Goal: Task Accomplishment & Management: Complete application form

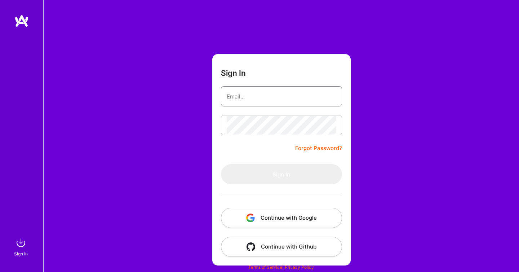
click at [246, 97] on input "email" at bounding box center [281, 96] width 109 height 18
type input "[EMAIL_ADDRESS][DOMAIN_NAME]"
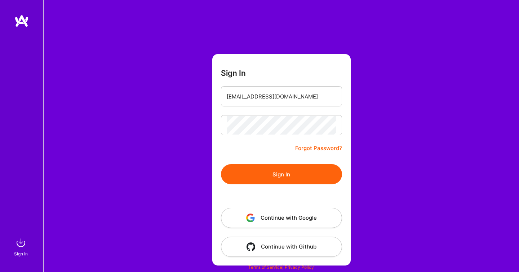
click at [287, 173] on button "Sign In" at bounding box center [281, 174] width 121 height 20
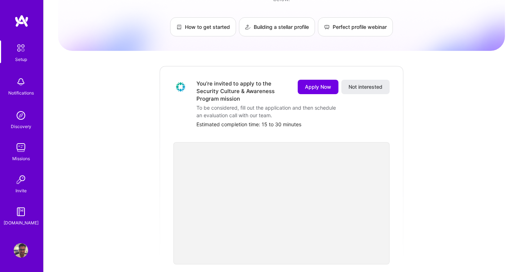
scroll to position [3, 0]
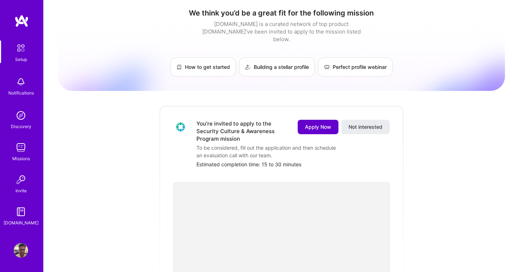
click at [316, 123] on span "Apply Now" at bounding box center [318, 126] width 26 height 7
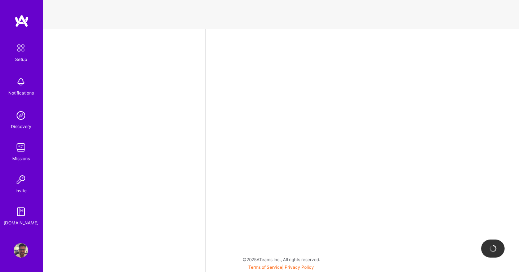
select select "US"
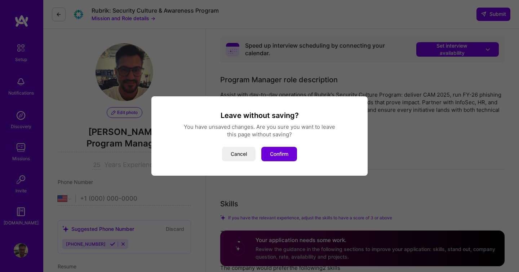
scroll to position [211, 0]
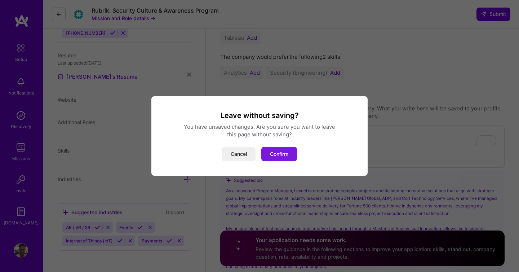
click at [274, 149] on button "Confirm" at bounding box center [279, 154] width 36 height 14
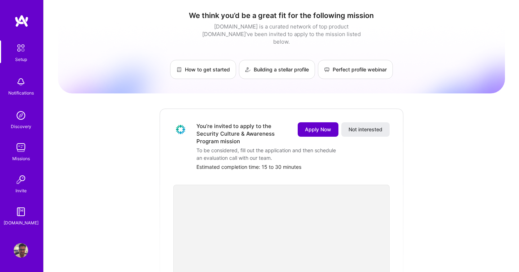
click at [334, 122] on button "Apply Now" at bounding box center [317, 129] width 41 height 14
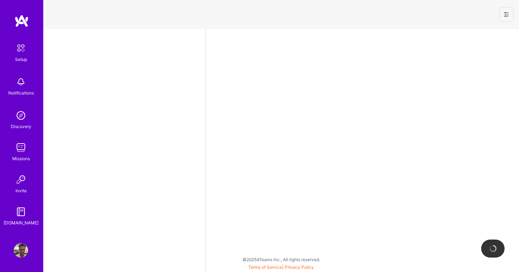
select select "US"
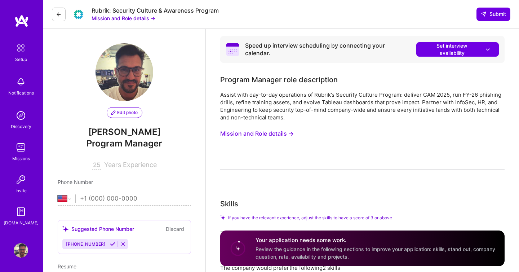
click at [272, 134] on button "Mission and Role details →" at bounding box center [256, 133] width 73 height 13
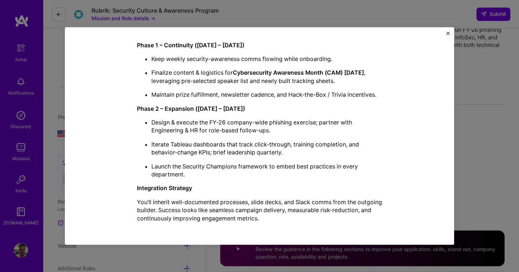
scroll to position [74, 0]
click at [486, 145] on div "Mission Description and Role Details Program Manager role description Assist wi…" at bounding box center [259, 136] width 519 height 272
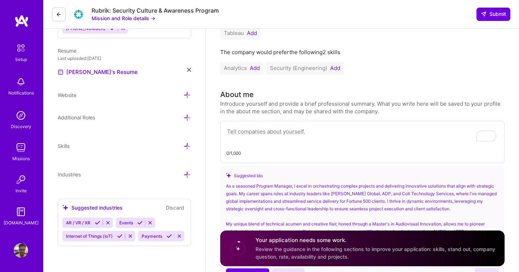
scroll to position [232, 0]
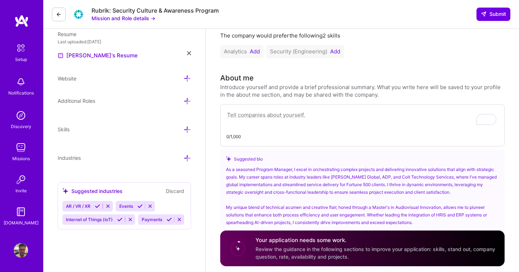
click at [264, 123] on textarea "To enrich screen reader interactions, please activate Accessibility in Grammarl…" at bounding box center [362, 118] width 272 height 17
paste textarea "Passionate about blending technical acumen with creative flair, I'm an Implemen…"
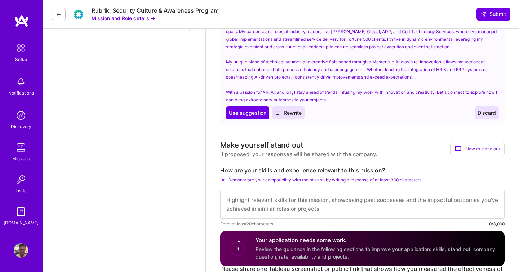
scroll to position [432, 0]
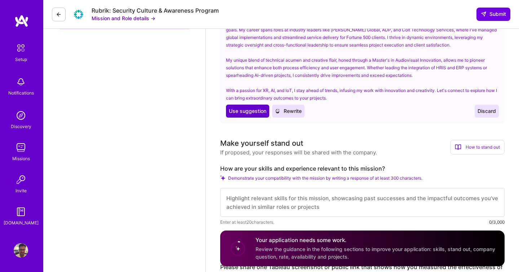
click at [249, 113] on span "Use suggestion" at bounding box center [247, 110] width 37 height 7
type textarea "As a seasoned Program Manager, I excel in orchestrating complex projects and de…"
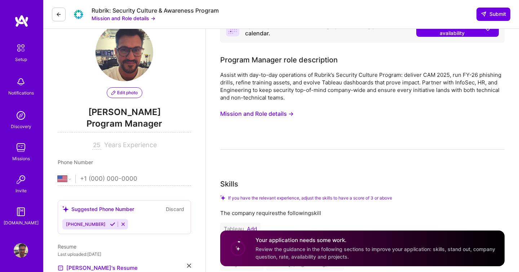
scroll to position [0, 0]
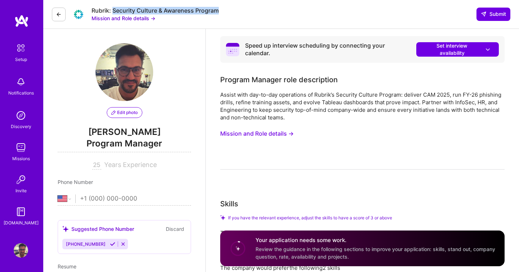
drag, startPoint x: 228, startPoint y: 10, endPoint x: 112, endPoint y: 9, distance: 115.3
click at [112, 9] on div "Rubrik: Security Culture & Awareness Program Mission and Role details → Submit" at bounding box center [280, 14] width 475 height 29
copy div "Security Culture & Awareness Program"
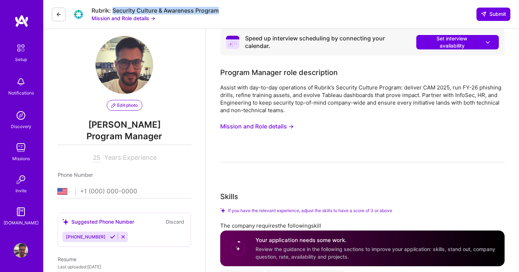
scroll to position [4, 0]
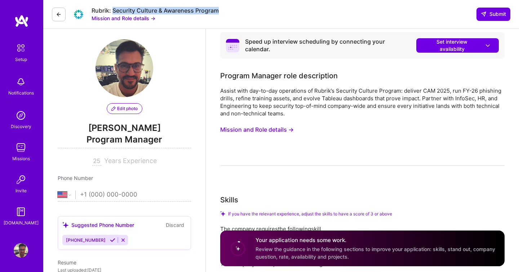
click at [256, 128] on button "Mission and Role details →" at bounding box center [256, 129] width 73 height 13
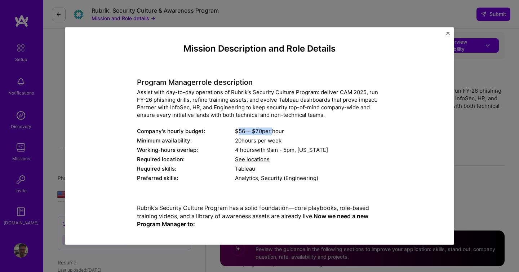
drag, startPoint x: 237, startPoint y: 129, endPoint x: 272, endPoint y: 129, distance: 34.9
click at [272, 129] on div "$ 56 — $ 70 per hour" at bounding box center [308, 131] width 147 height 8
click at [447, 33] on img "Close" at bounding box center [448, 33] width 4 height 4
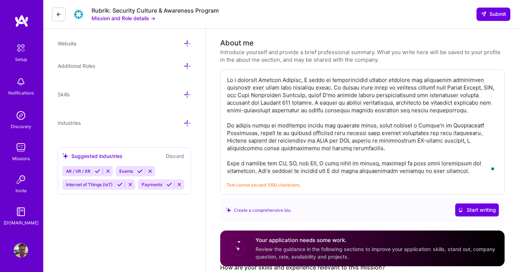
scroll to position [274, 0]
